Goal: Information Seeking & Learning: Learn about a topic

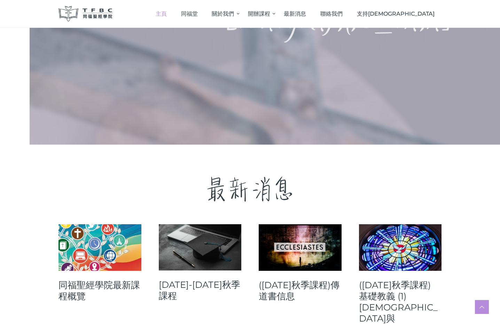
scroll to position [139, 0]
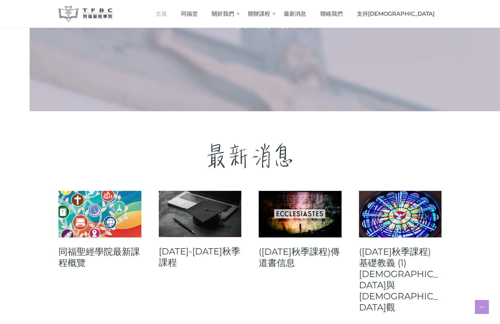
click at [101, 215] on link at bounding box center [99, 214] width 83 height 47
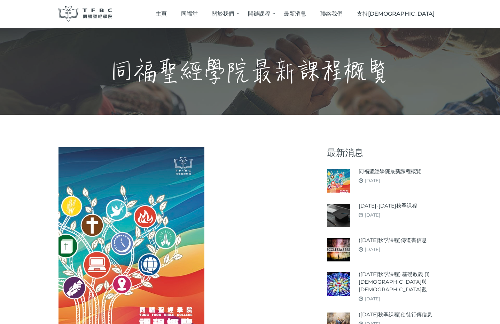
click at [350, 210] on img at bounding box center [338, 215] width 23 height 23
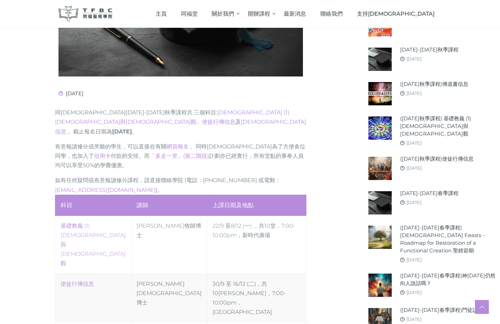
scroll to position [278, 0]
